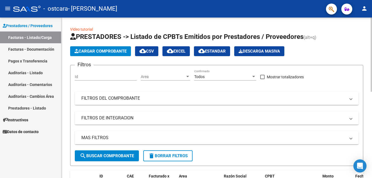
click at [106, 53] on span "Cargar Comprobante" at bounding box center [100, 51] width 52 height 5
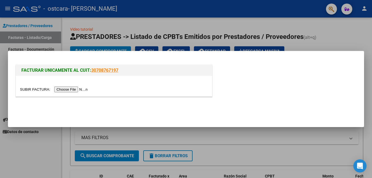
click at [72, 89] on input "file" at bounding box center [54, 89] width 69 height 6
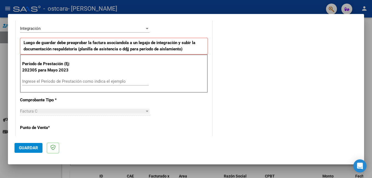
scroll to position [126, 0]
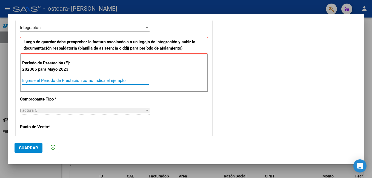
click at [57, 82] on input "Ingrese el Período de Prestación como indica el ejemplo" at bounding box center [85, 80] width 126 height 5
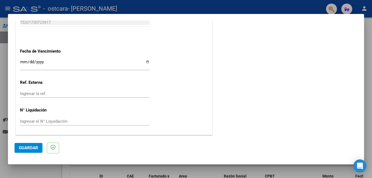
scroll to position [0, 0]
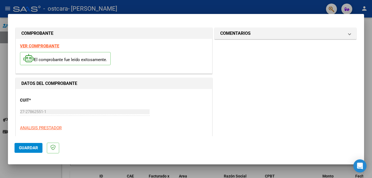
type input "202507"
click at [31, 148] on span "Guardar" at bounding box center [28, 147] width 19 height 5
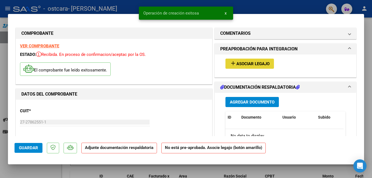
click at [246, 65] on span "Asociar Legajo" at bounding box center [252, 63] width 33 height 5
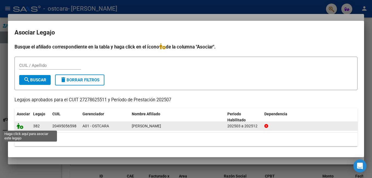
click at [19, 127] on icon at bounding box center [20, 126] width 7 height 6
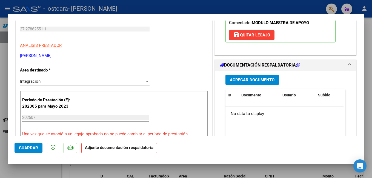
scroll to position [106, 0]
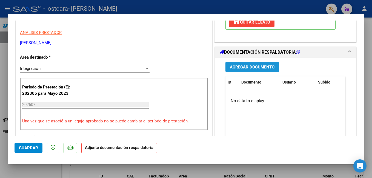
click at [245, 65] on span "Agregar Documento" at bounding box center [252, 67] width 45 height 5
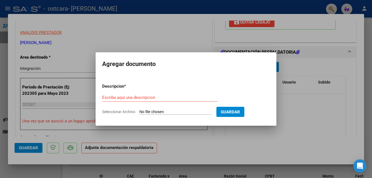
click at [164, 112] on input "Seleccionar Archivo" at bounding box center [175, 111] width 73 height 5
type input "C:\fakepath\CamScanner [DATE] 09.55.pdf"
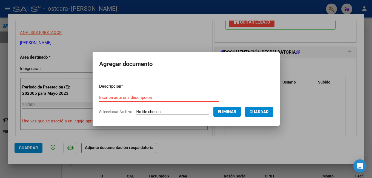
click at [145, 100] on input "Escriba aquí una descripcion" at bounding box center [159, 97] width 120 height 5
type input "constancia de opción"
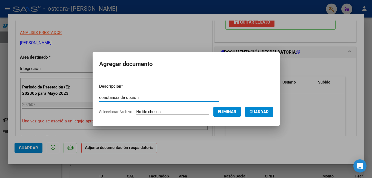
click at [250, 113] on span "Guardar" at bounding box center [258, 111] width 19 height 5
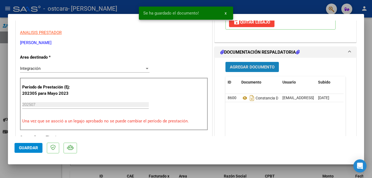
click at [254, 67] on span "Agregar Documento" at bounding box center [252, 67] width 45 height 5
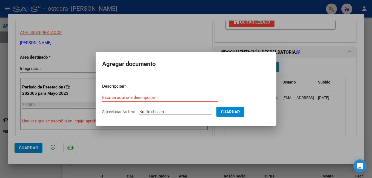
click at [155, 114] on input "Seleccionar Archivo" at bounding box center [175, 111] width 73 height 5
type input "C:\fakepath\CamScanner [DATE] 09.41.pdf"
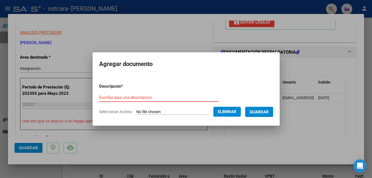
click at [123, 96] on input "Escriba aquí una descripcion" at bounding box center [159, 97] width 120 height 5
type input "Planilla de asistencia"
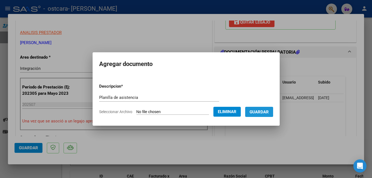
click at [255, 111] on span "Guardar" at bounding box center [258, 111] width 19 height 5
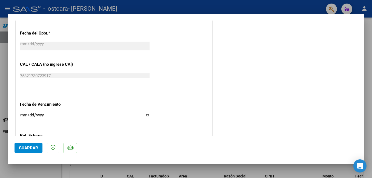
scroll to position [374, 0]
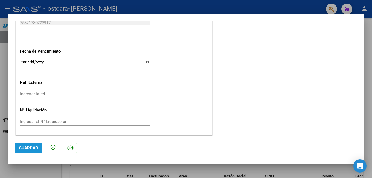
click at [26, 147] on span "Guardar" at bounding box center [28, 147] width 19 height 5
